Goal: Information Seeking & Learning: Learn about a topic

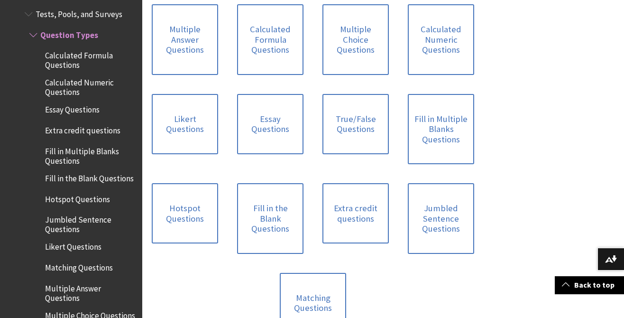
scroll to position [353, 0]
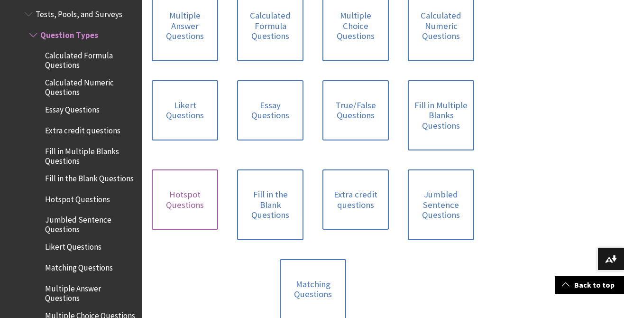
click at [185, 205] on link "Hotspot Questions" at bounding box center [185, 199] width 66 height 60
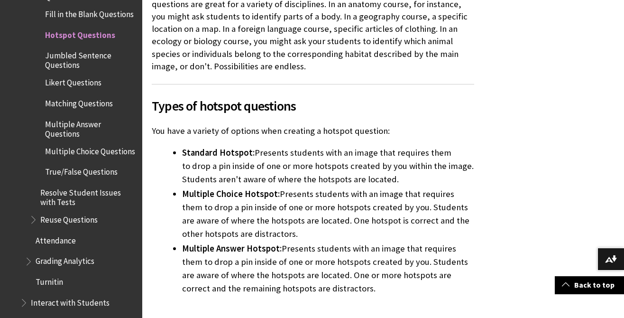
scroll to position [297, 0]
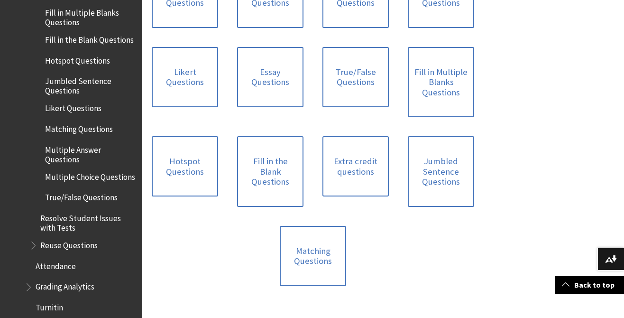
scroll to position [385, 0]
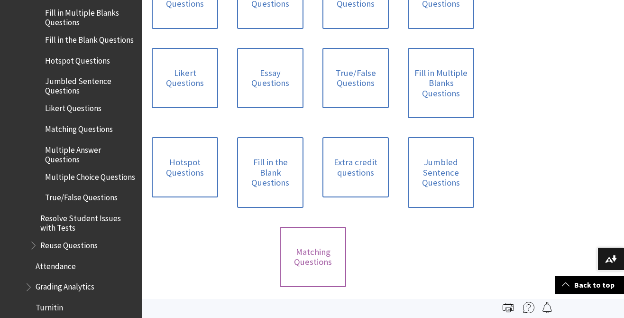
click at [313, 252] on link "Matching Questions" at bounding box center [313, 257] width 66 height 60
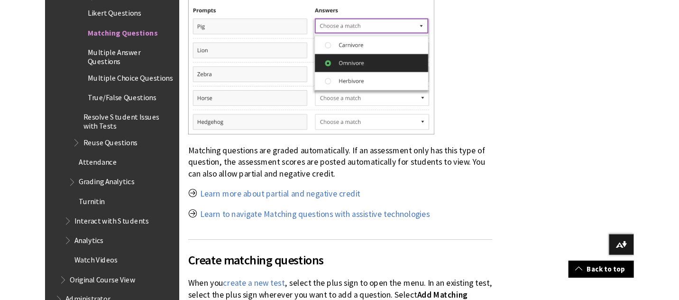
scroll to position [595, 0]
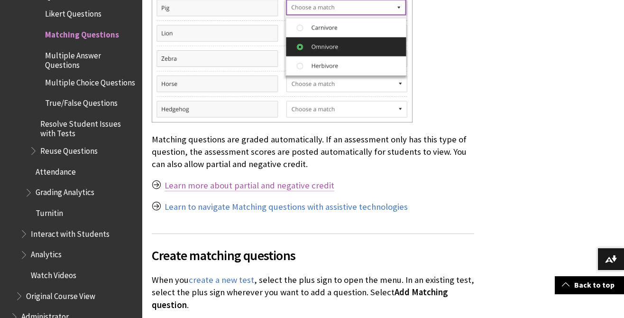
click at [315, 185] on link "Learn more about partial and negative credit" at bounding box center [250, 185] width 170 height 11
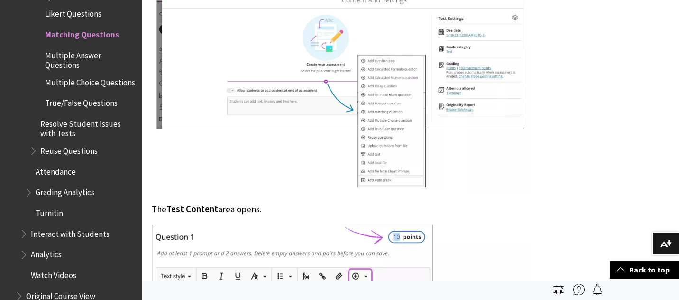
scroll to position [953, 0]
